Goal: Complete application form

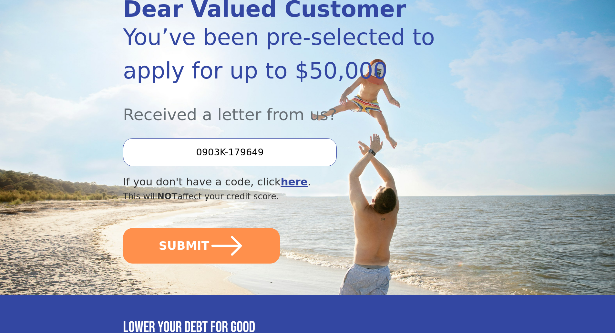
scroll to position [97, 0]
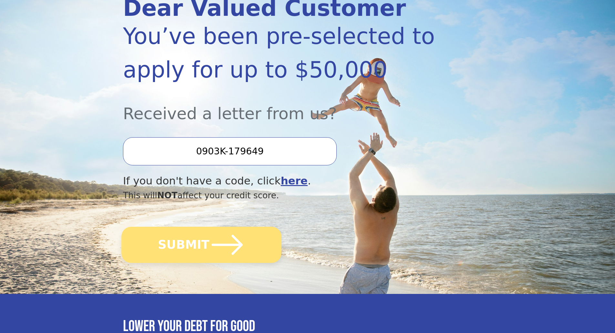
click at [244, 246] on button "SUBMIT" at bounding box center [201, 244] width 160 height 36
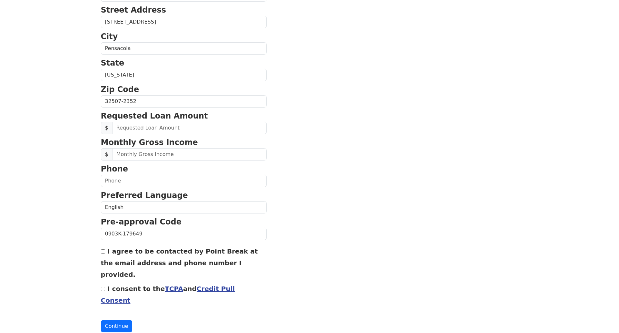
scroll to position [181, 0]
click at [215, 284] on link "Credit Pull Consent" at bounding box center [165, 293] width 134 height 19
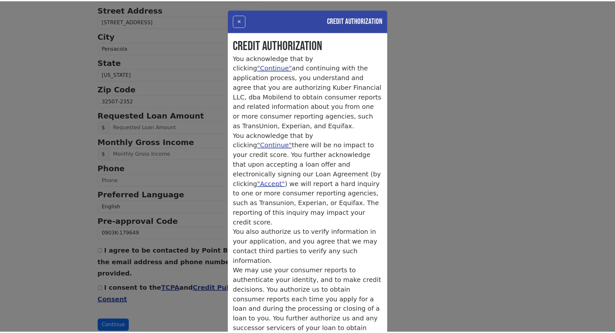
scroll to position [31, 0]
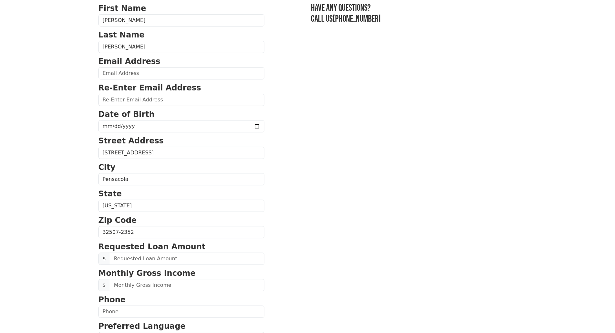
scroll to position [0, 0]
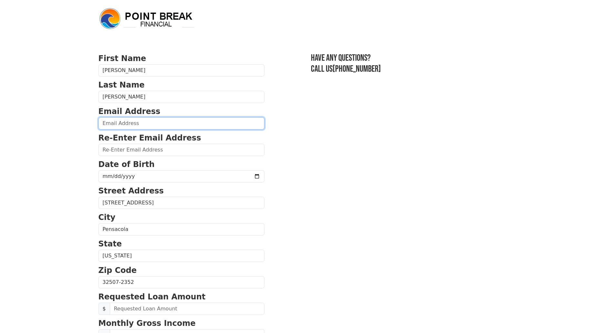
click at [140, 123] on input "email" at bounding box center [181, 123] width 166 height 12
type input "[PERSON_NAME][EMAIL_ADDRESS][DOMAIN_NAME]"
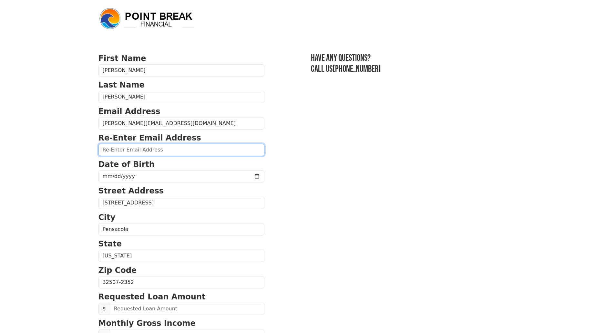
click at [162, 152] on input "email" at bounding box center [181, 150] width 166 height 12
type input "[PERSON_NAME][EMAIL_ADDRESS][DOMAIN_NAME]"
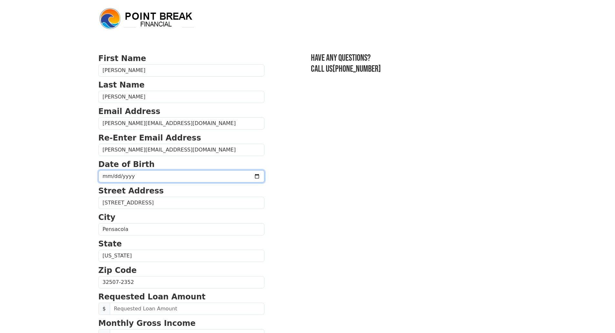
click at [154, 176] on input "date" at bounding box center [181, 176] width 166 height 12
type input "[DATE]"
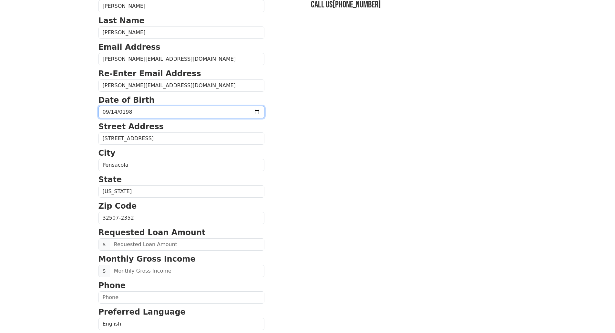
scroll to position [65, 0]
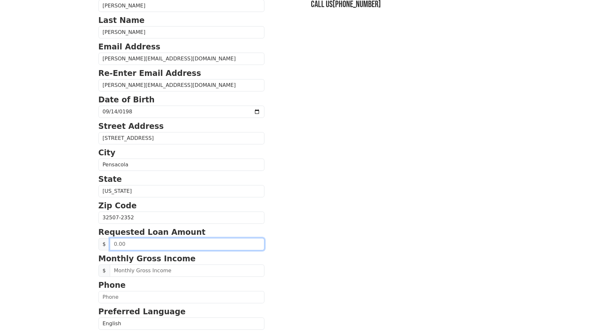
click at [174, 246] on input "text" at bounding box center [187, 244] width 155 height 12
click at [352, 115] on section "First Name [PERSON_NAME] Last Name [PERSON_NAME] Email Address [EMAIL_ADDRESS][…" at bounding box center [307, 218] width 418 height 460
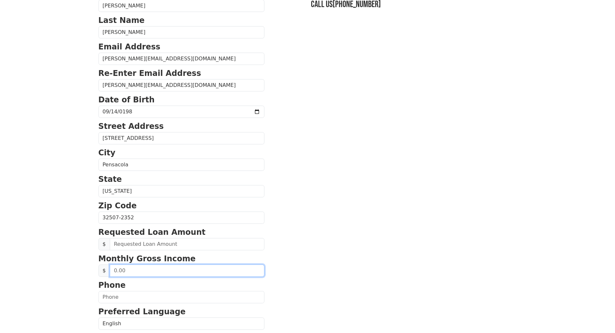
click at [143, 273] on input "text" at bounding box center [187, 270] width 155 height 12
type input "7,357.64"
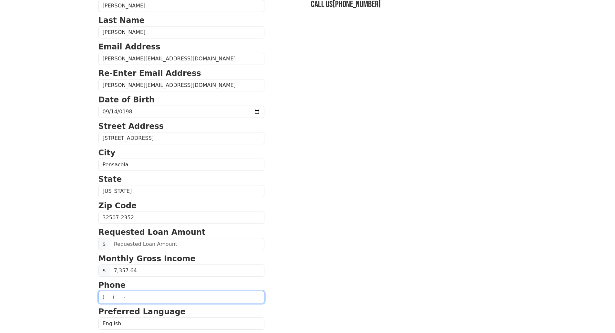
click at [148, 300] on input "text" at bounding box center [181, 297] width 166 height 12
type input "[PHONE_NUMBER]"
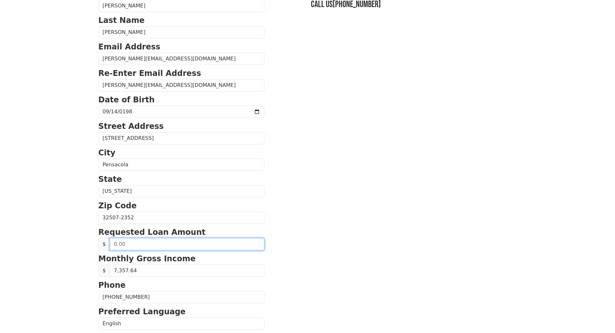
click at [153, 245] on input "text" at bounding box center [187, 244] width 155 height 12
click at [138, 245] on input "text" at bounding box center [187, 244] width 155 height 12
type input "25,000.00"
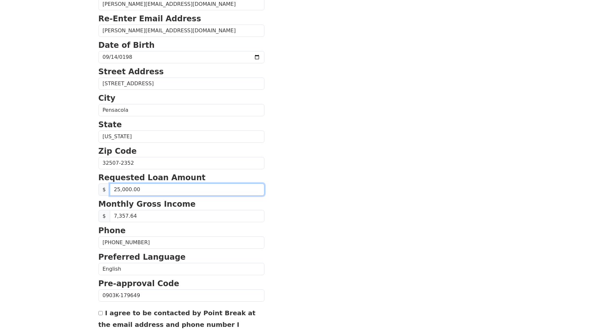
scroll to position [161, 0]
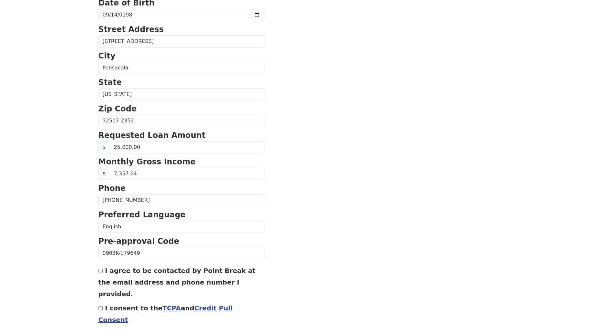
click at [102, 273] on div "I agree to be contacted by Point Break at the email address and phone number I …" at bounding box center [181, 281] width 166 height 35
click at [101, 273] on input "I agree to be contacted by Point Break at the email address and phone number I …" at bounding box center [100, 270] width 4 height 4
checkbox input "true"
click at [101, 306] on input "I consent to the TCPA and Credit Pull Consent" at bounding box center [100, 308] width 4 height 4
checkbox input "true"
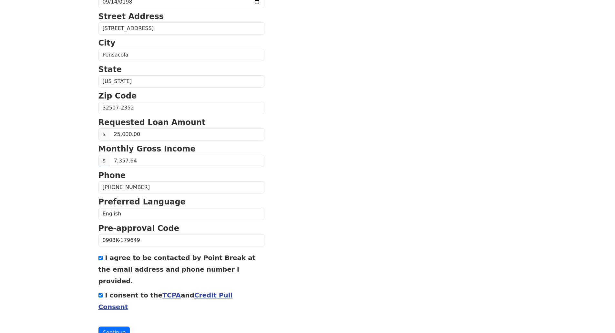
scroll to position [181, 0]
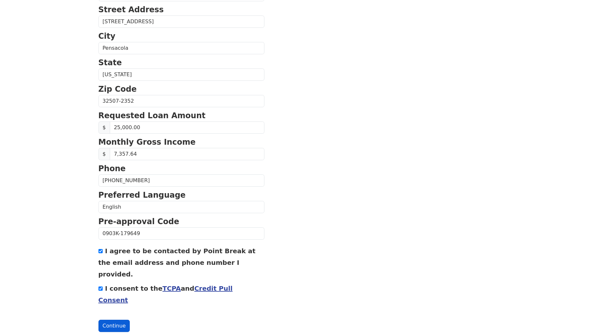
click at [119, 319] on button "Continue" at bounding box center [114, 325] width 32 height 12
